Goal: Transaction & Acquisition: Purchase product/service

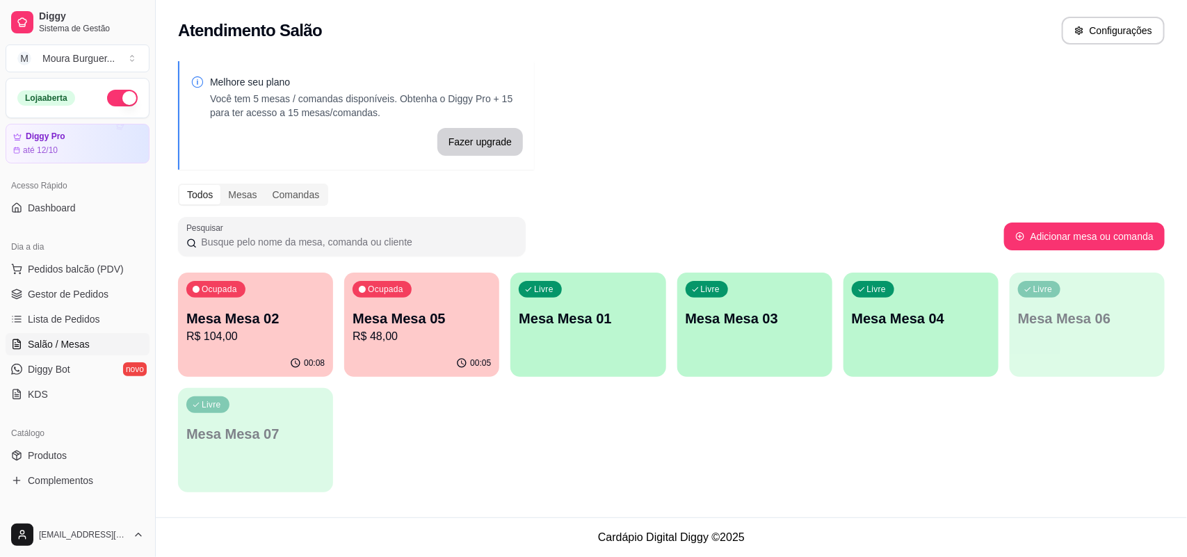
click at [271, 332] on p "R$ 104,00" at bounding box center [255, 336] width 138 height 17
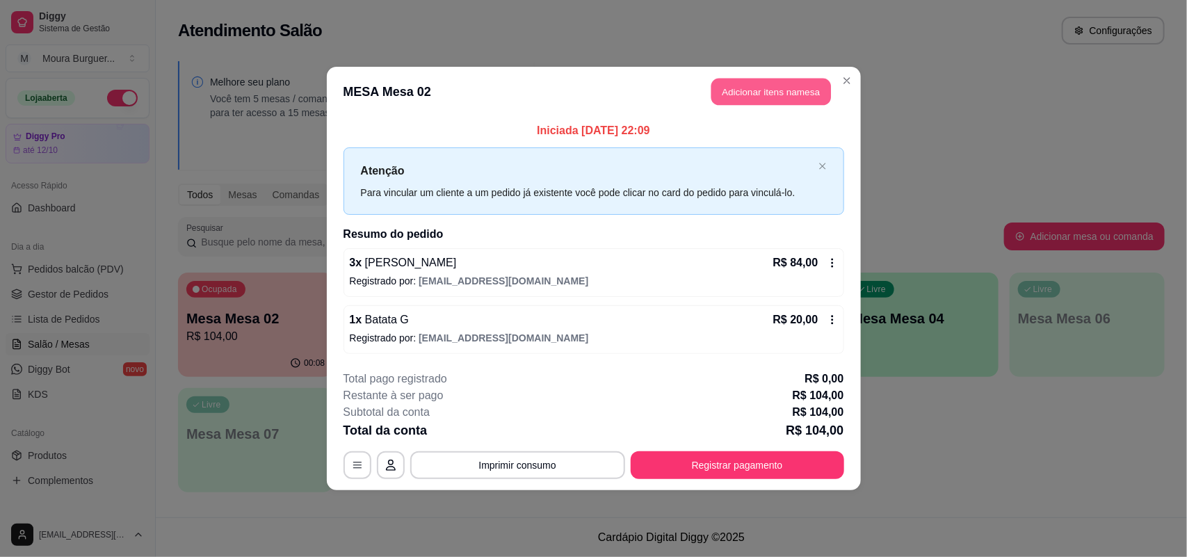
click at [757, 84] on button "Adicionar itens na mesa" at bounding box center [772, 92] width 120 height 27
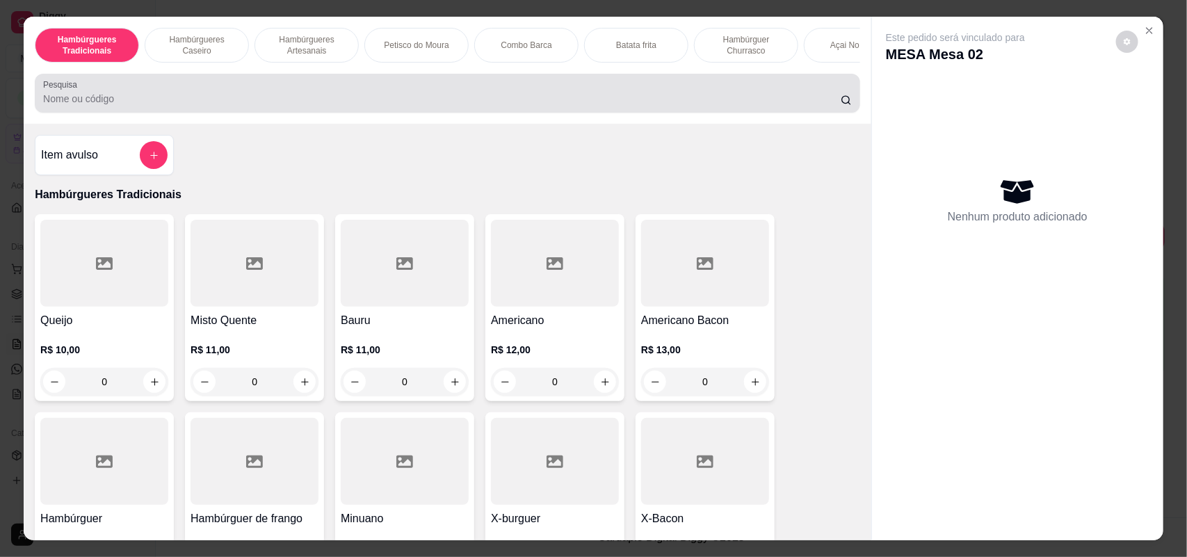
click at [261, 106] on input "Pesquisa" at bounding box center [442, 99] width 798 height 14
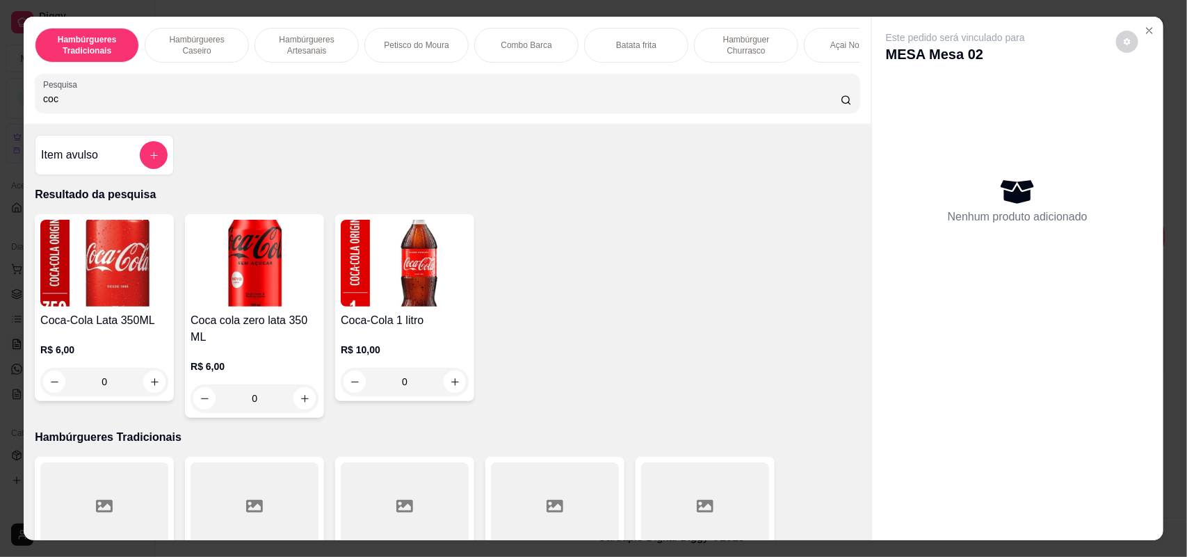
click at [261, 106] on input "coc" at bounding box center [442, 99] width 798 height 14
type input "coc"
click at [450, 387] on icon "increase-product-quantity" at bounding box center [455, 382] width 10 height 10
type input "1"
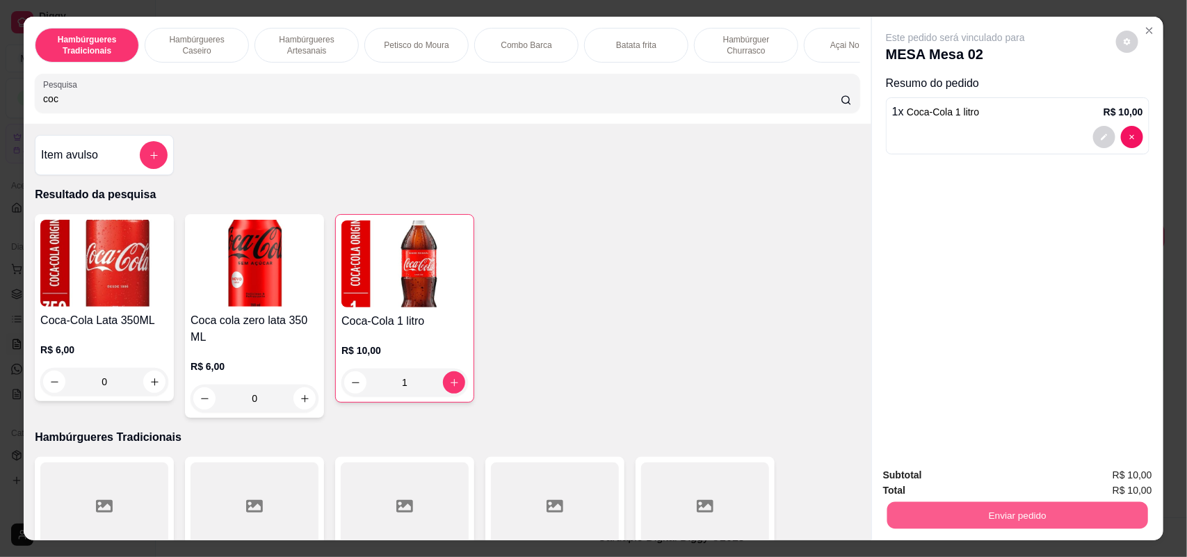
click at [965, 517] on button "Enviar pedido" at bounding box center [1018, 515] width 261 height 27
click at [989, 488] on button "Não registrar e enviar pedido" at bounding box center [971, 481] width 145 height 26
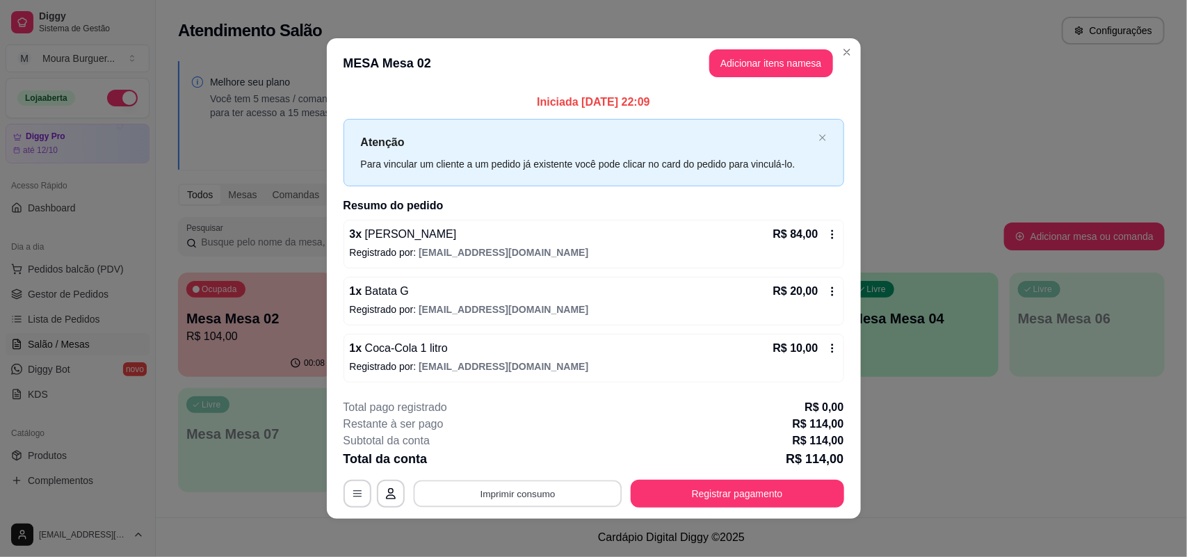
click at [487, 494] on button "Imprimir consumo" at bounding box center [517, 494] width 209 height 27
click at [522, 460] on button "MP 4200" at bounding box center [515, 462] width 97 height 22
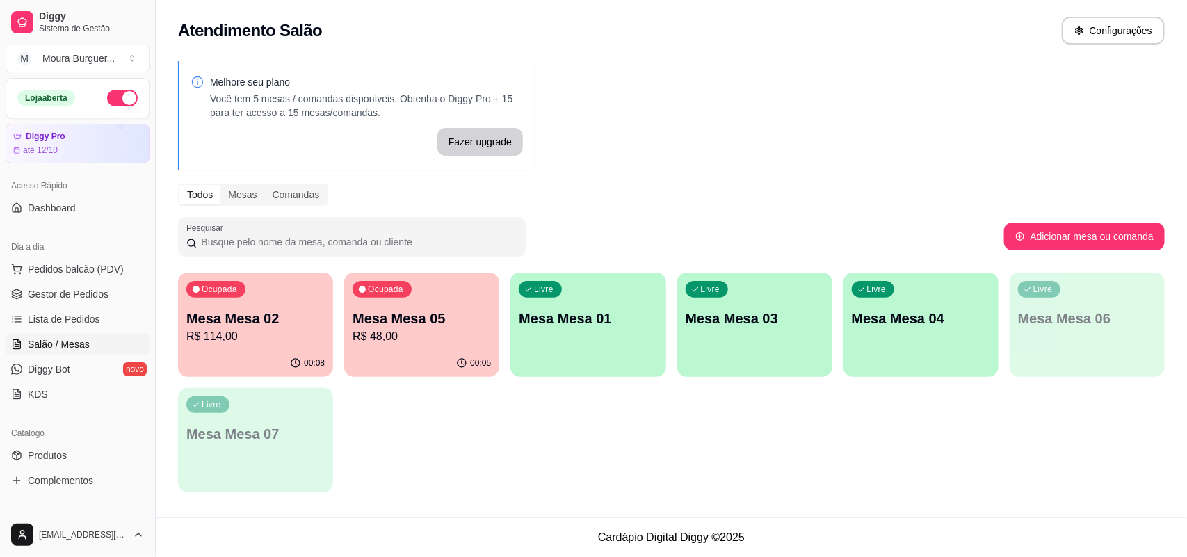
click at [440, 330] on p "R$ 48,00" at bounding box center [422, 336] width 138 height 17
click at [571, 345] on div "Ocupada Mesa Mesa 02 R$ 114,00 00:08 Ocupada Mesa Mesa 05 R$ 48,00 00:05 Livre …" at bounding box center [671, 383] width 987 height 220
click at [449, 342] on p "R$ 48,00" at bounding box center [422, 336] width 138 height 17
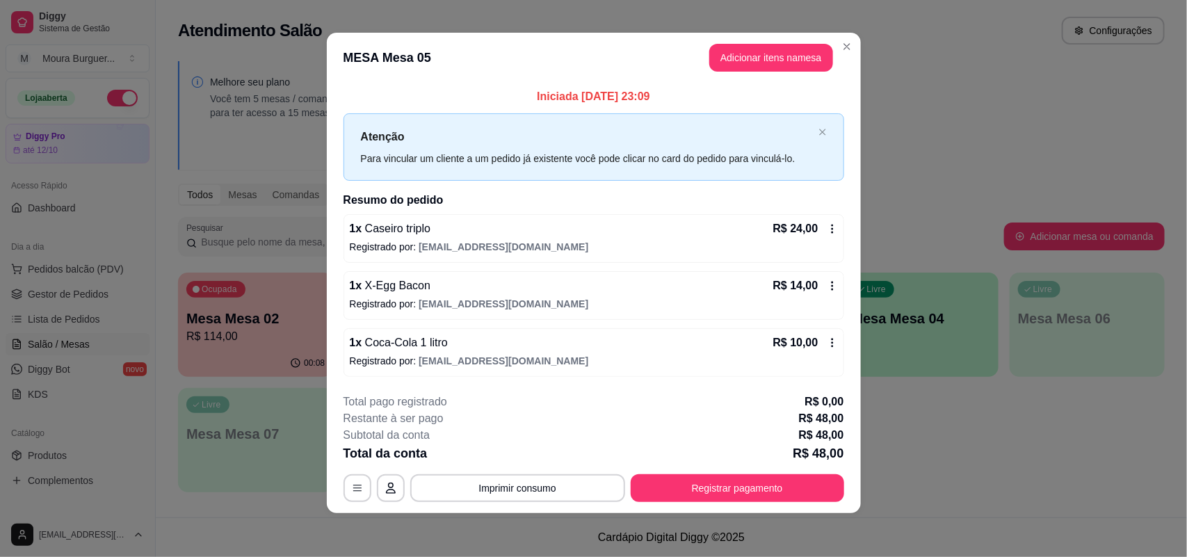
scroll to position [7, 0]
click at [348, 481] on button "button" at bounding box center [357, 487] width 27 height 27
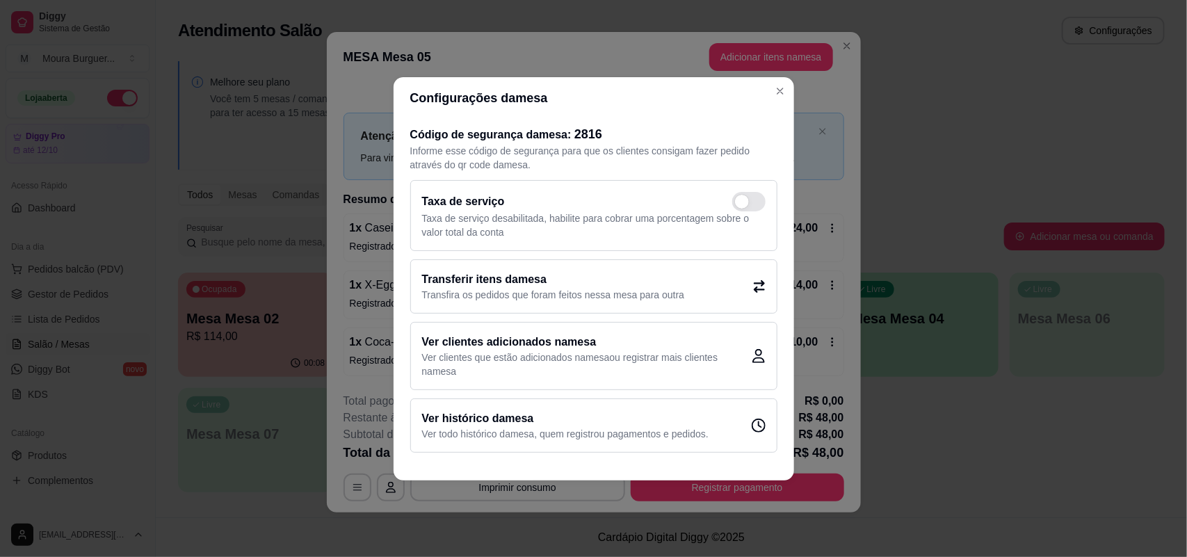
click at [579, 275] on h2 "Transferir itens da mesa" at bounding box center [553, 279] width 263 height 17
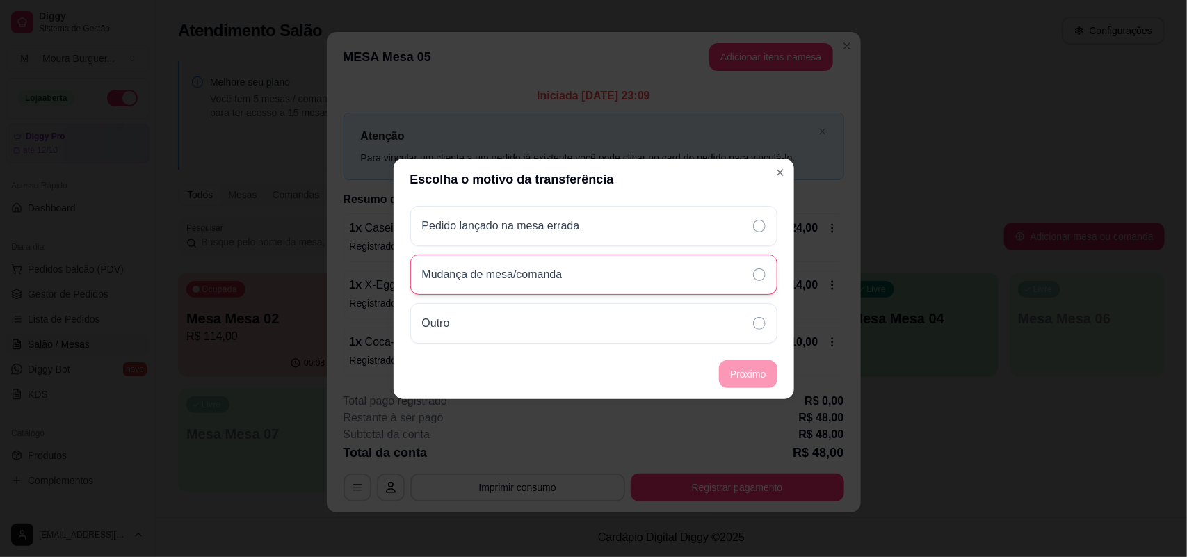
click at [748, 273] on div "Mudança de mesa/comanda" at bounding box center [593, 275] width 367 height 40
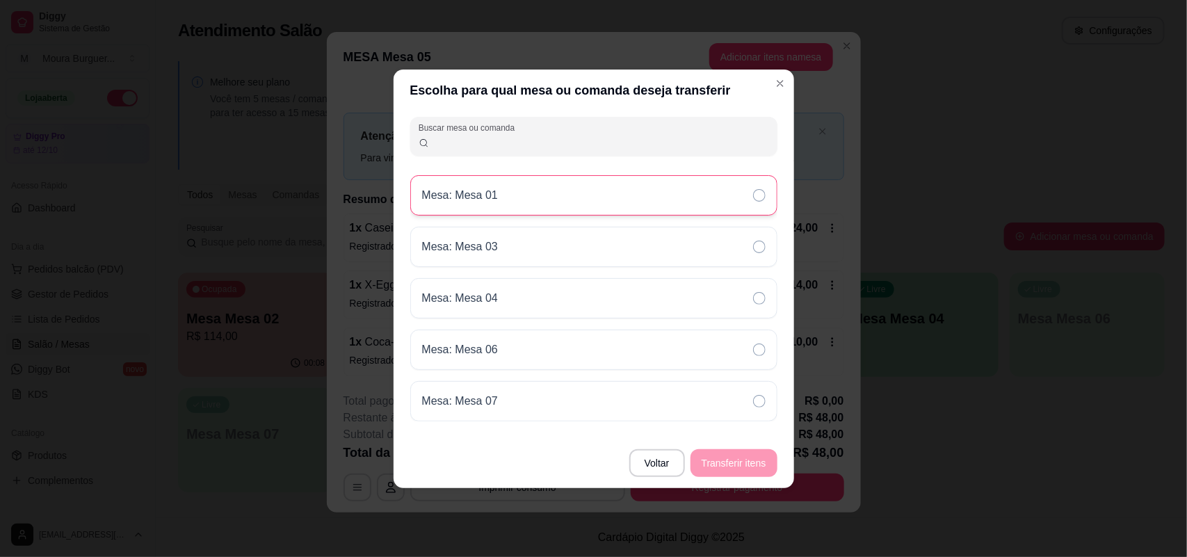
click at [489, 192] on p "Mesa: Mesa 01" at bounding box center [460, 195] width 76 height 17
click at [719, 459] on button "Transferir itens" at bounding box center [734, 462] width 84 height 27
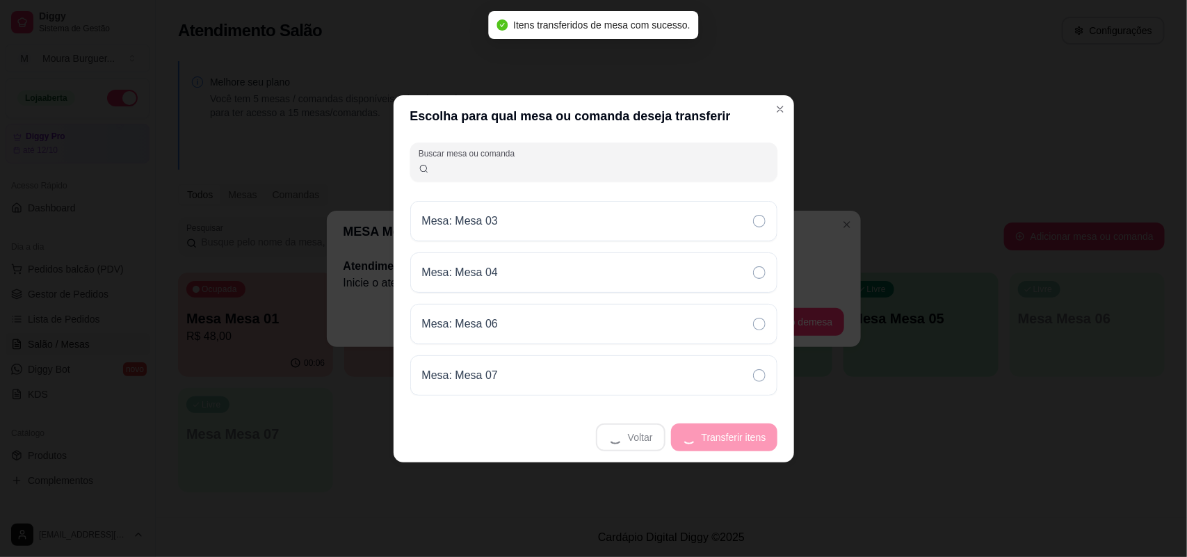
scroll to position [0, 0]
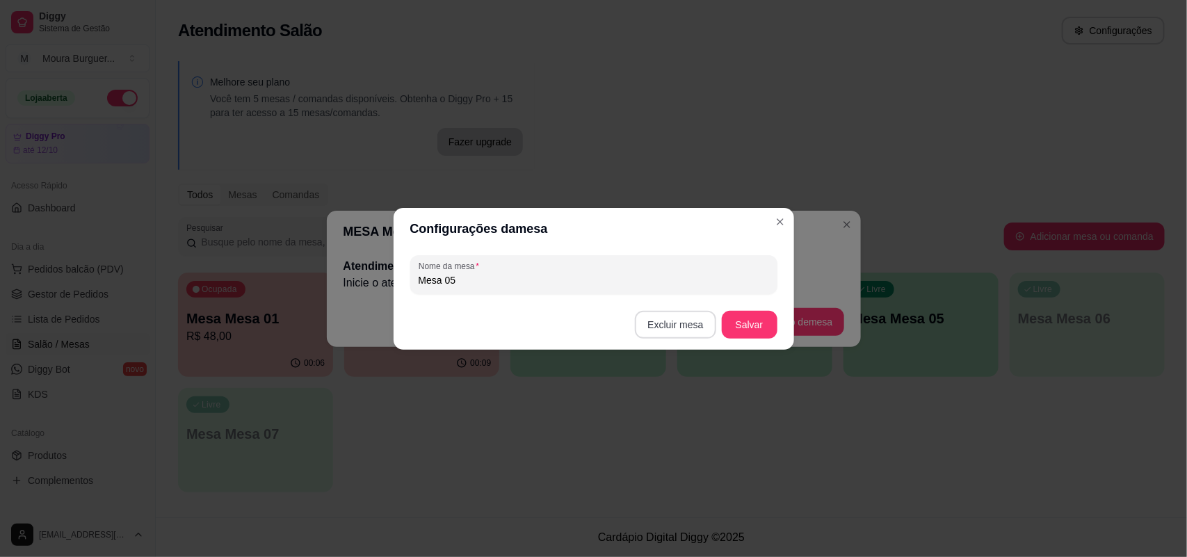
click at [700, 321] on button "Excluir mesa" at bounding box center [675, 325] width 81 height 28
click at [694, 414] on button "Confirmar" at bounding box center [679, 412] width 51 height 22
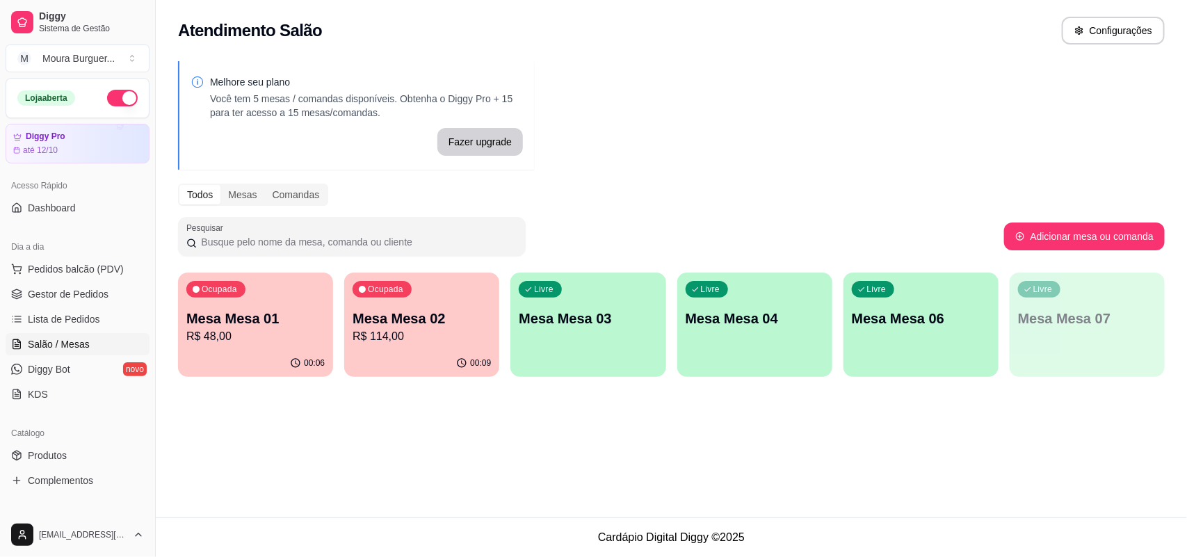
click at [407, 342] on p "R$ 114,00" at bounding box center [422, 336] width 138 height 17
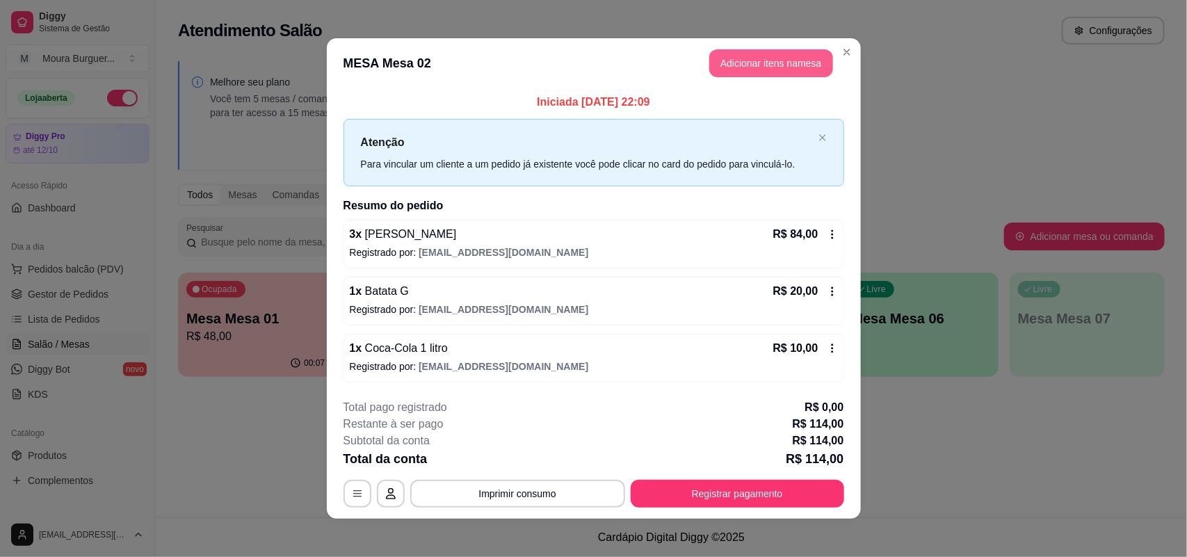
click at [735, 68] on button "Adicionar itens na mesa" at bounding box center [772, 63] width 124 height 28
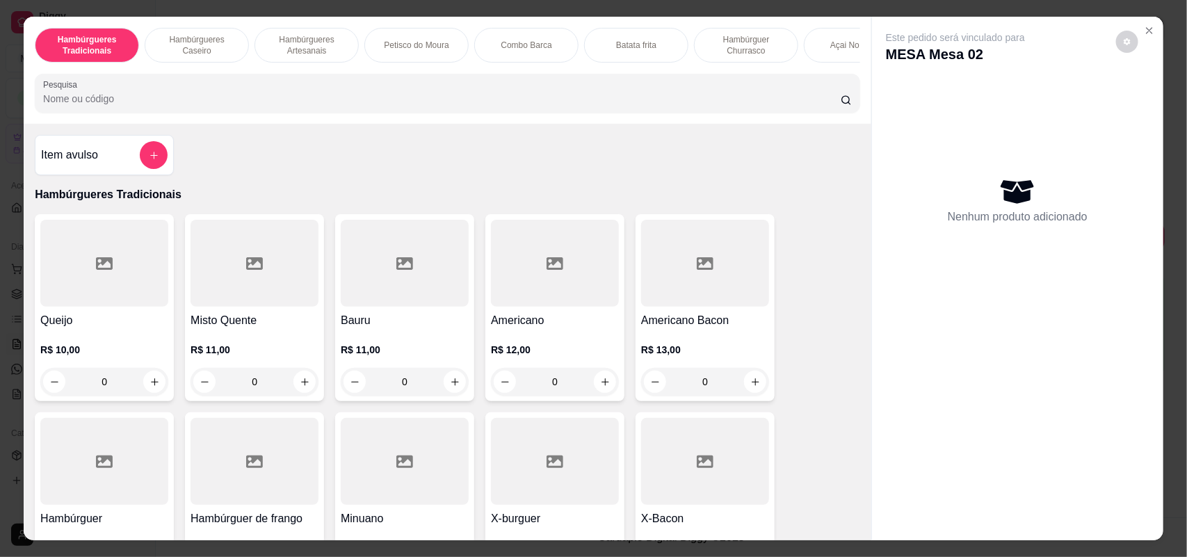
click at [412, 102] on div at bounding box center [447, 93] width 809 height 28
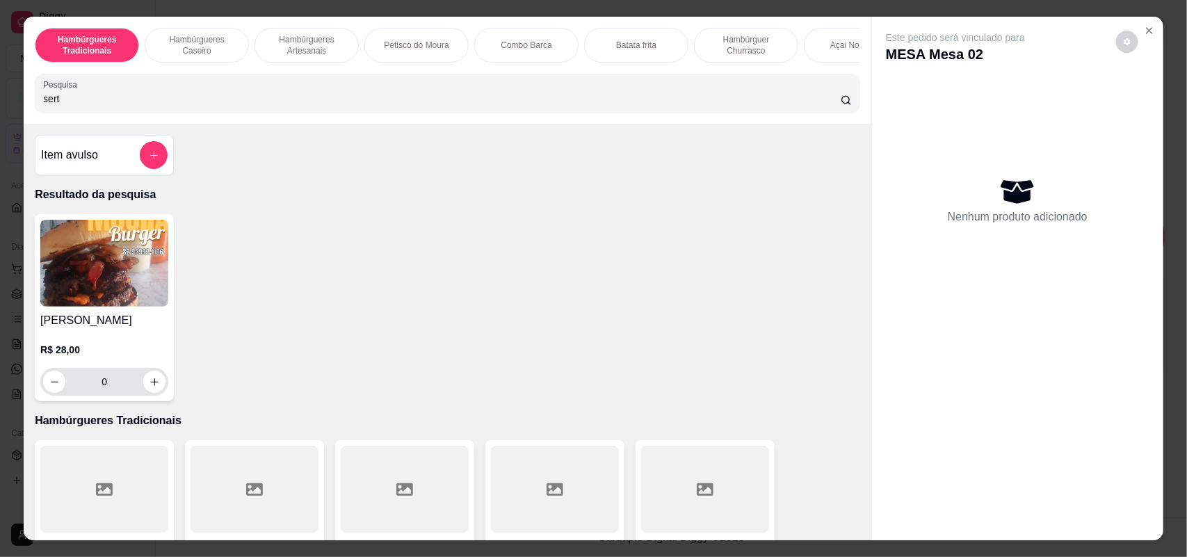
type input "sert"
click at [151, 385] on icon "increase-product-quantity" at bounding box center [154, 381] width 7 height 7
type input "1"
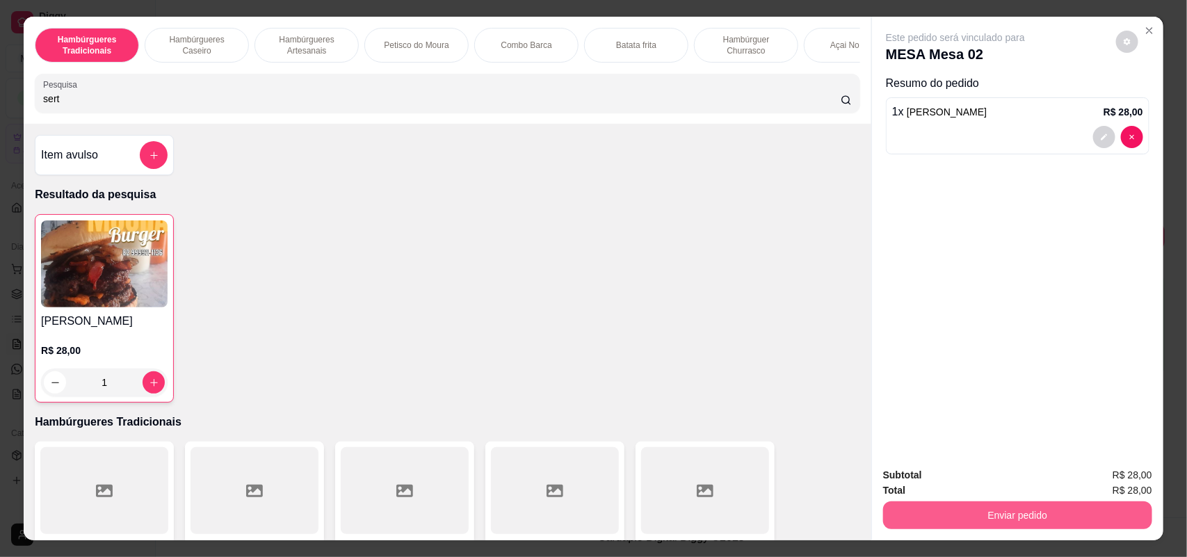
click at [976, 510] on button "Enviar pedido" at bounding box center [1017, 516] width 269 height 28
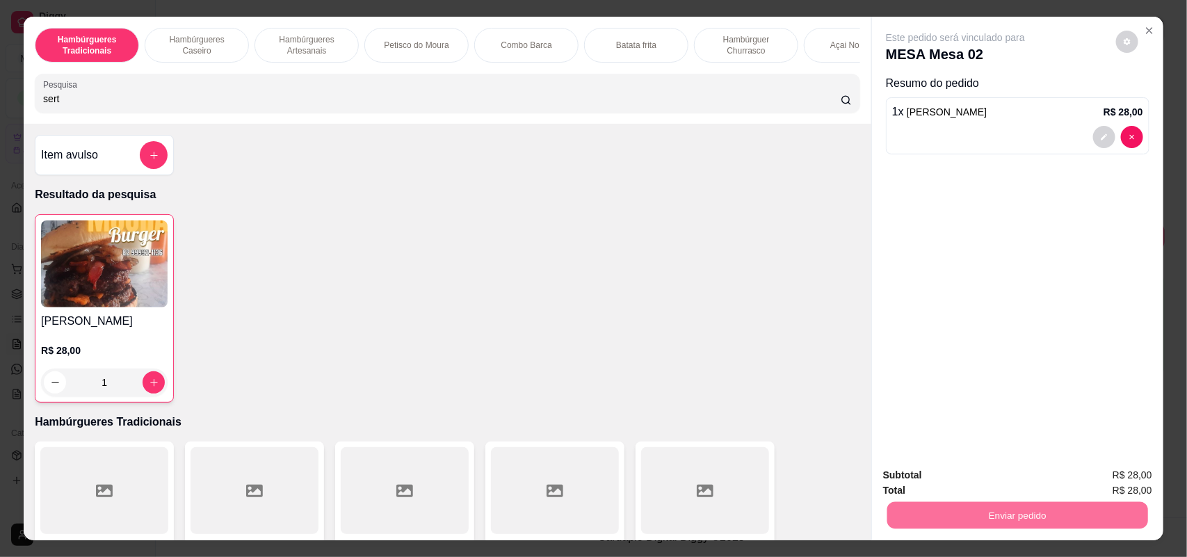
click at [975, 478] on button "Não registrar e enviar pedido" at bounding box center [971, 481] width 145 height 26
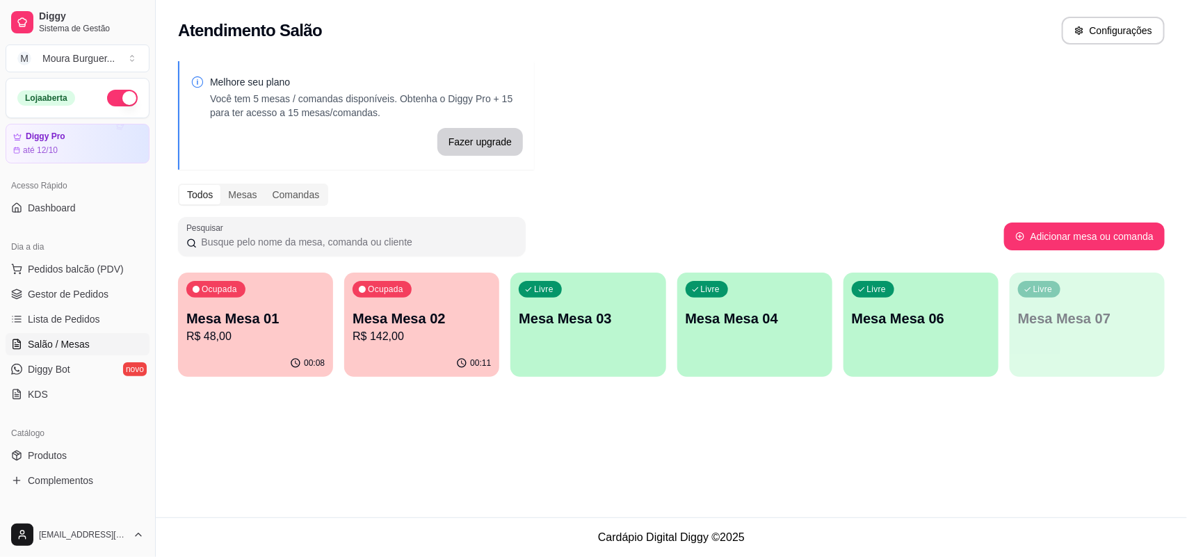
click at [395, 348] on div "Ocupada Mesa Mesa 02 R$ 142,00" at bounding box center [421, 311] width 155 height 77
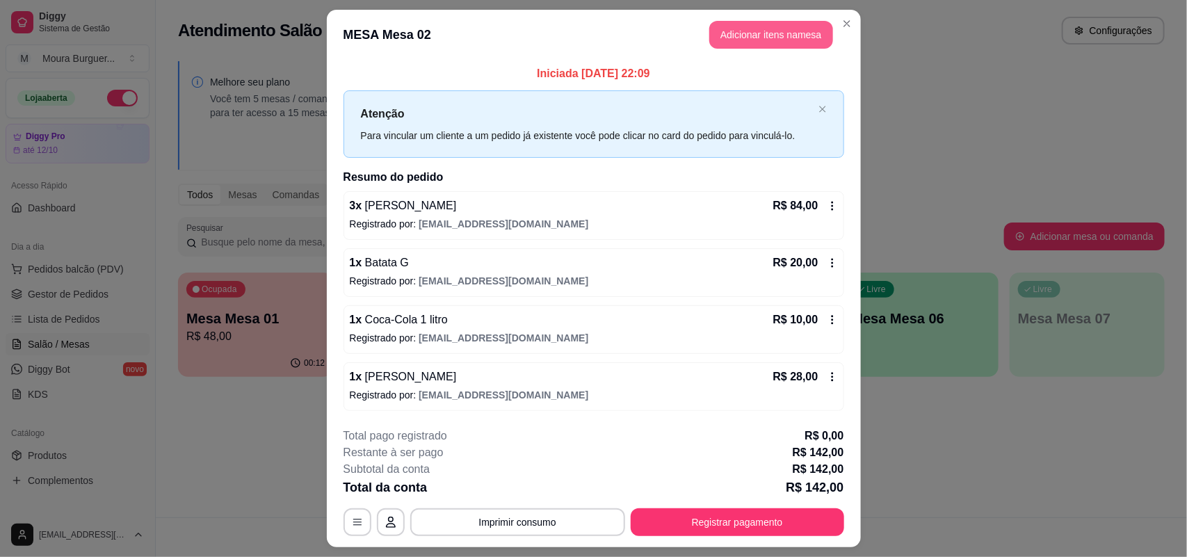
click at [766, 30] on button "Adicionar itens na mesa" at bounding box center [772, 35] width 124 height 28
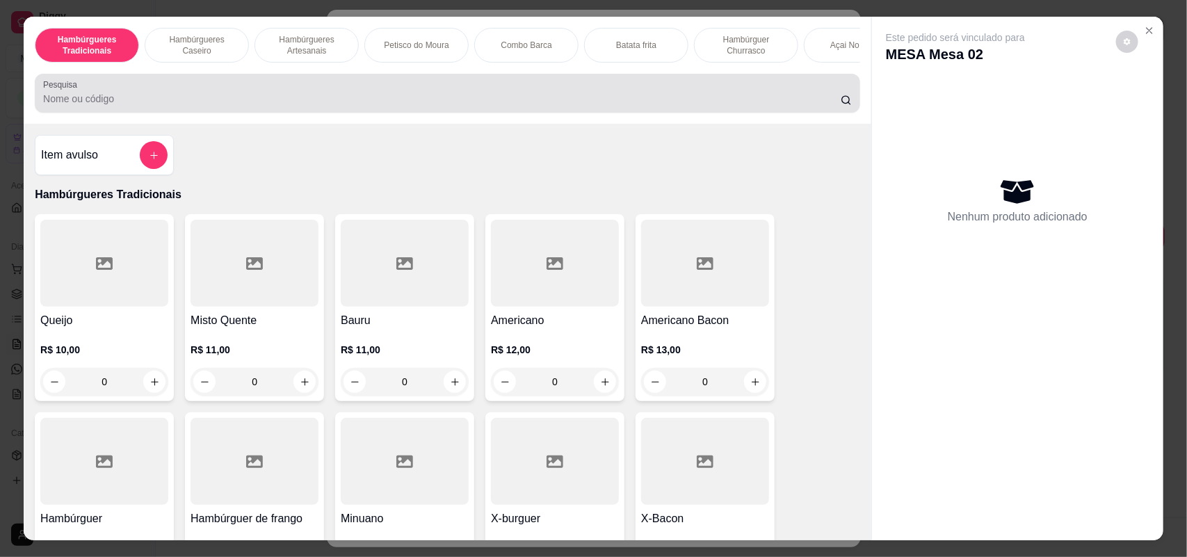
click at [286, 113] on div "Pesquisa" at bounding box center [448, 93] width 826 height 39
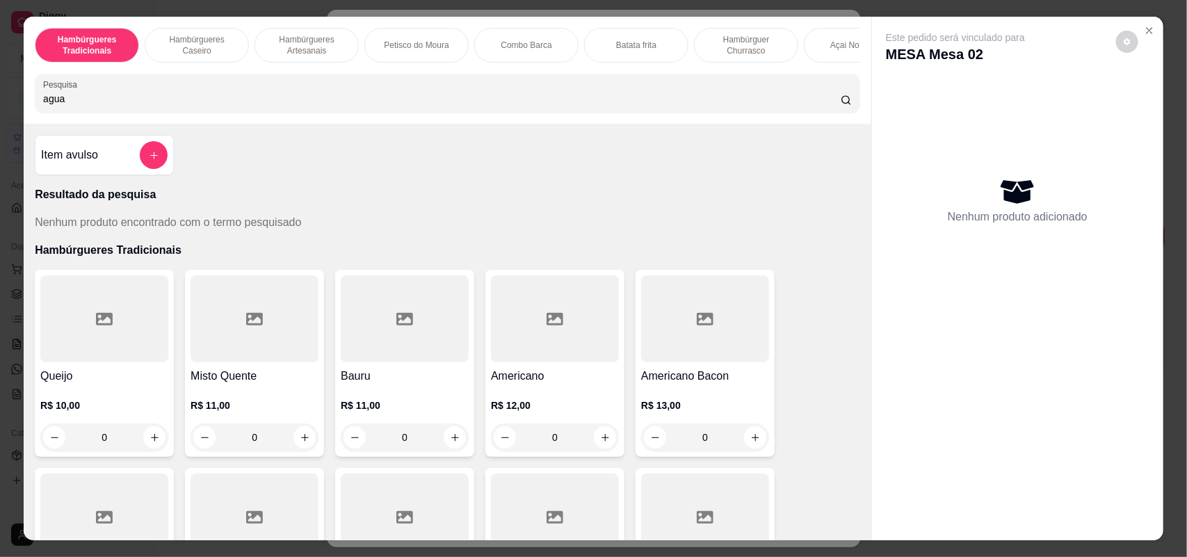
type input "agua"
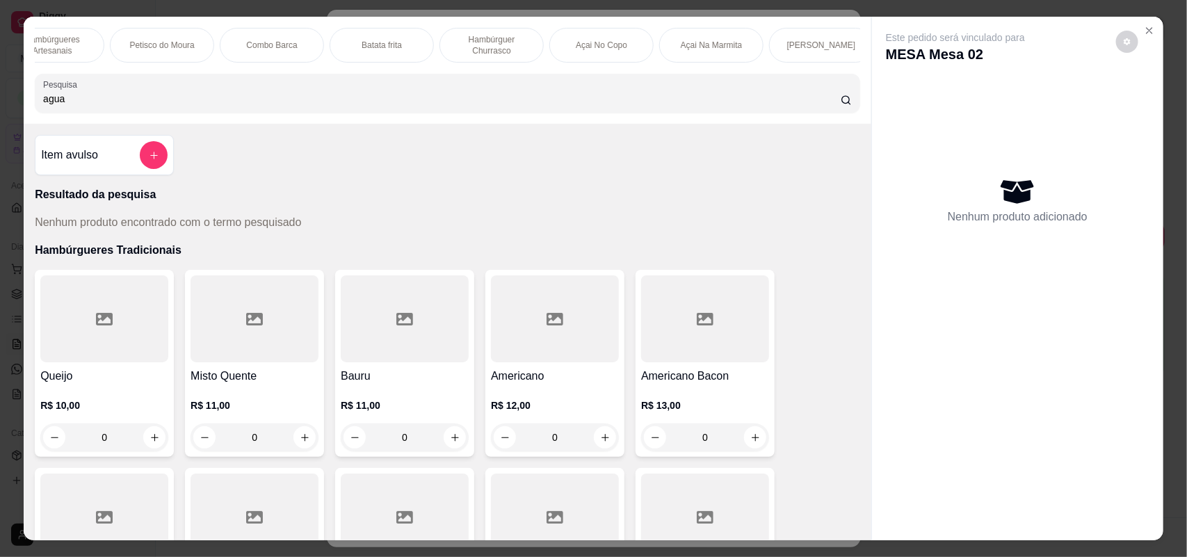
scroll to position [0, 597]
click at [607, 46] on div "Bebidas" at bounding box center [589, 45] width 104 height 35
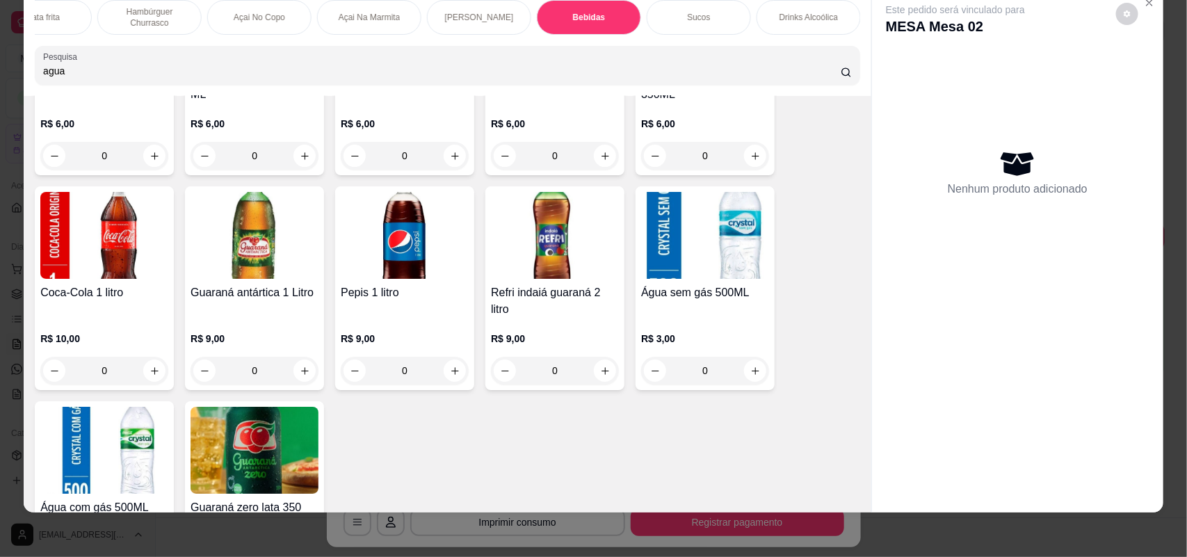
scroll to position [4419, 0]
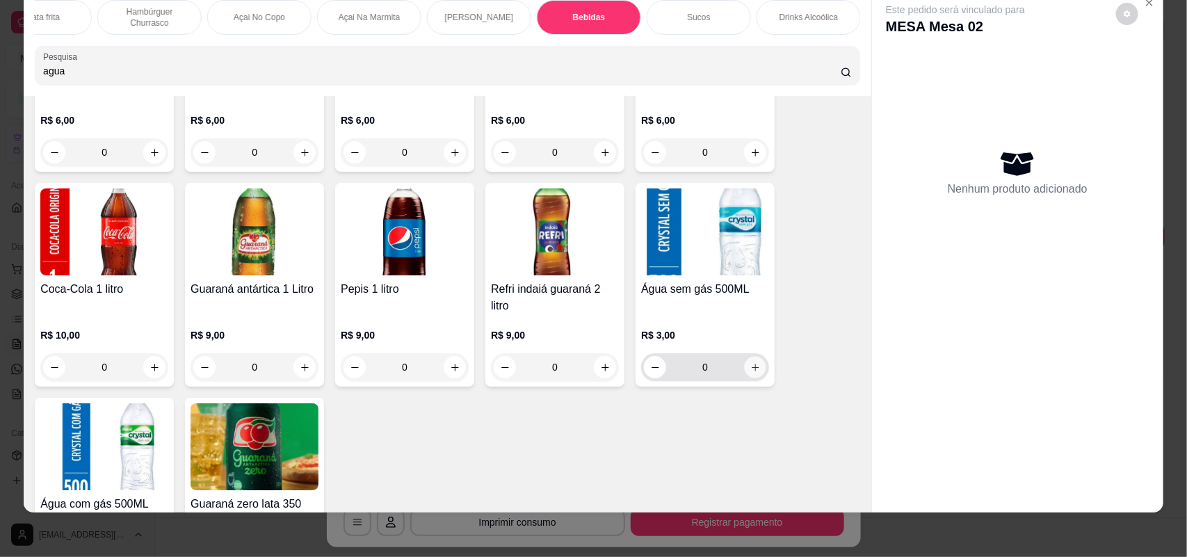
click at [751, 367] on icon "increase-product-quantity" at bounding box center [756, 367] width 10 height 10
type input "1"
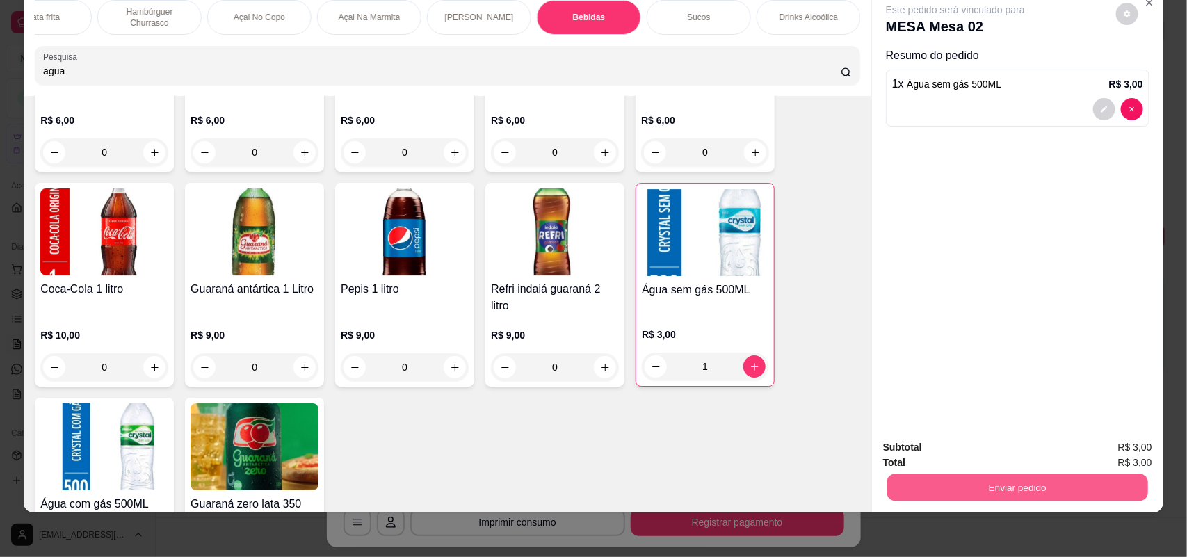
click at [1006, 494] on button "Enviar pedido" at bounding box center [1018, 487] width 261 height 27
click at [996, 454] on button "Não registrar e enviar pedido" at bounding box center [971, 453] width 145 height 26
